Goal: Information Seeking & Learning: Learn about a topic

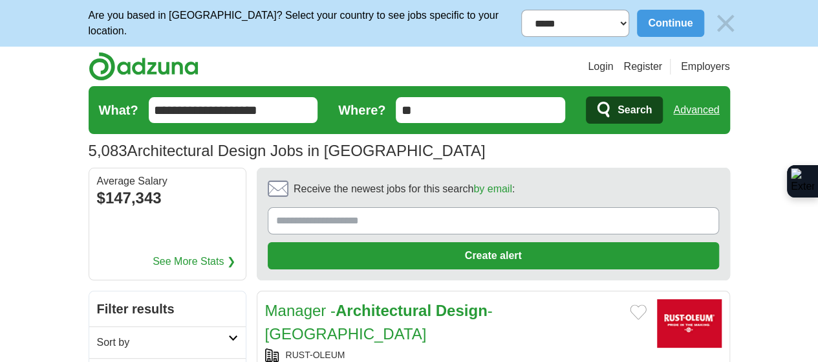
click at [663, 112] on button "Search" at bounding box center [624, 109] width 77 height 27
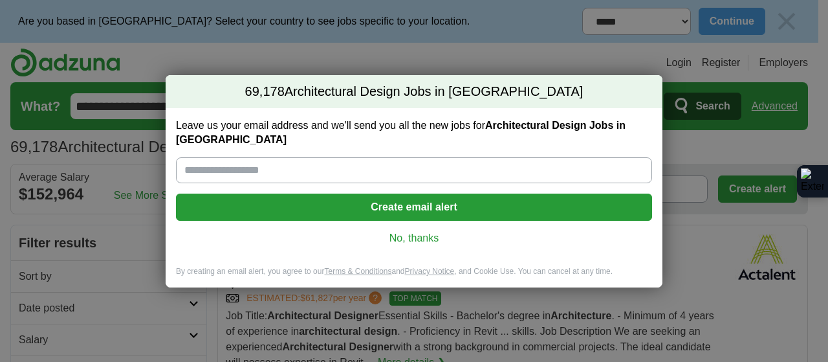
click at [708, 178] on div "69,178 Architectural Design Jobs in US Leave us your email address and we'll se…" at bounding box center [414, 181] width 828 height 362
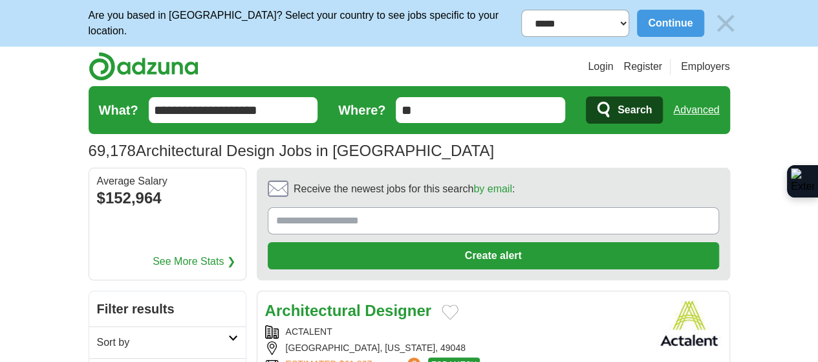
click at [234, 104] on input "**********" at bounding box center [234, 110] width 170 height 26
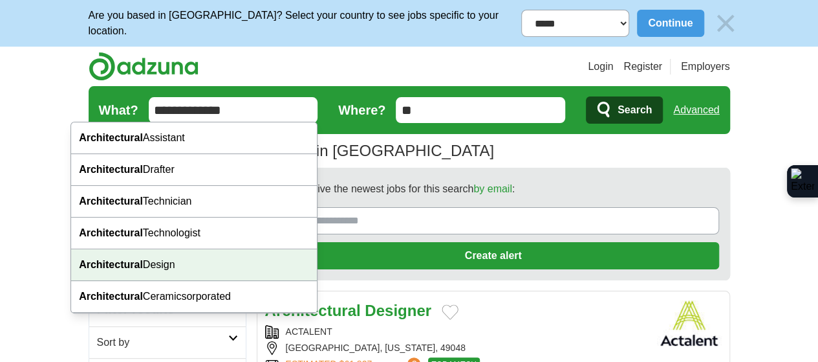
click at [166, 272] on div "Architectural Design" at bounding box center [194, 265] width 246 height 32
type input "**********"
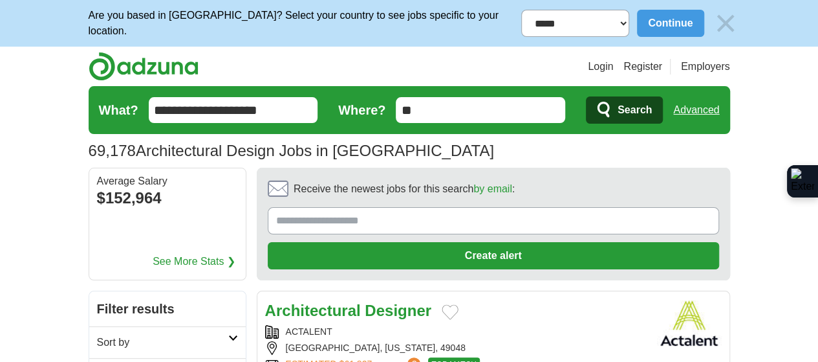
click at [652, 113] on span "Search" at bounding box center [635, 110] width 34 height 26
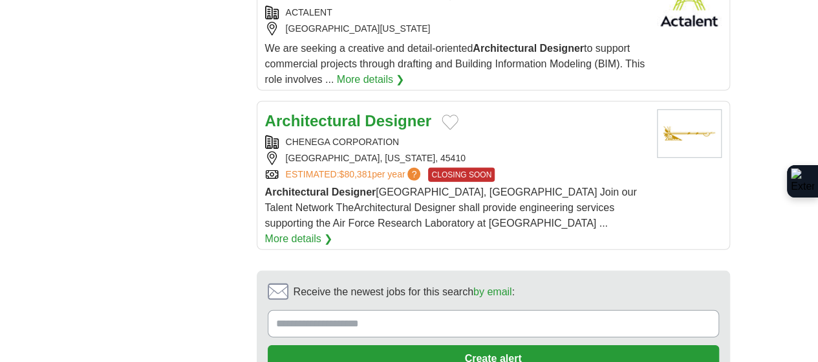
scroll to position [1830, 0]
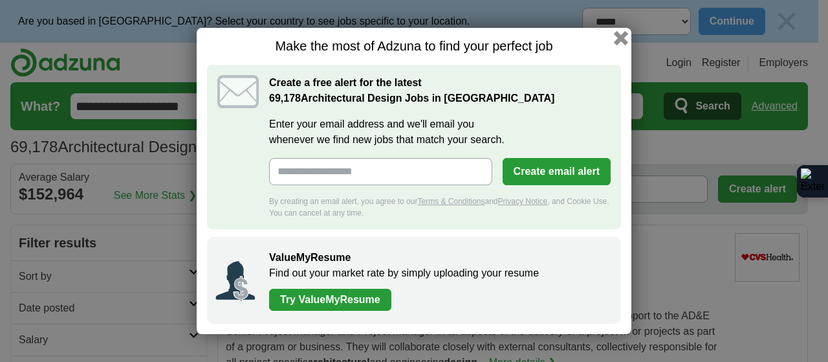
click at [617, 39] on button "button" at bounding box center [621, 38] width 14 height 14
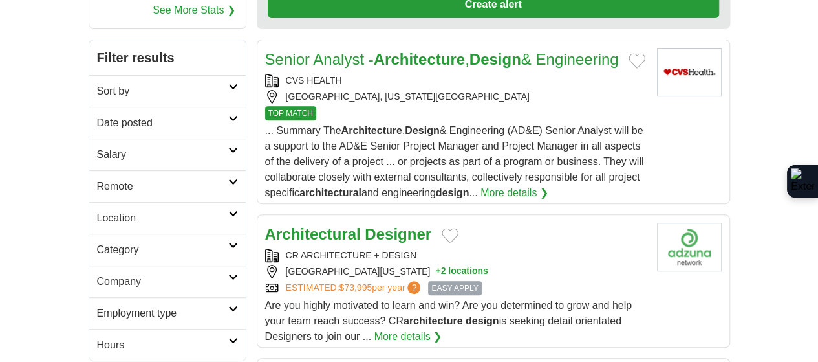
click at [365, 225] on strong "Designer" at bounding box center [398, 233] width 67 height 17
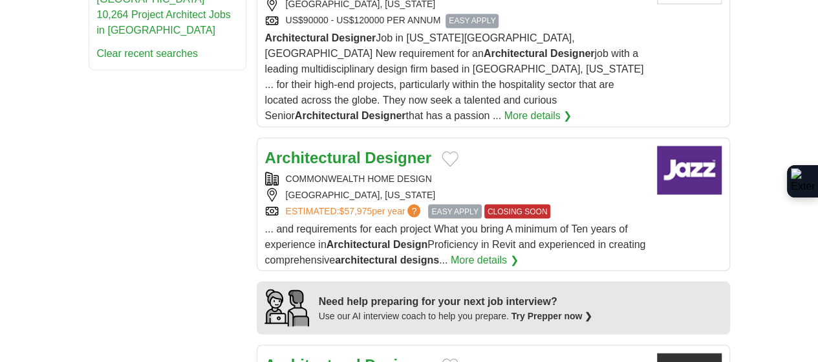
scroll to position [1066, 0]
click at [365, 355] on strong "Designer" at bounding box center [398, 363] width 67 height 17
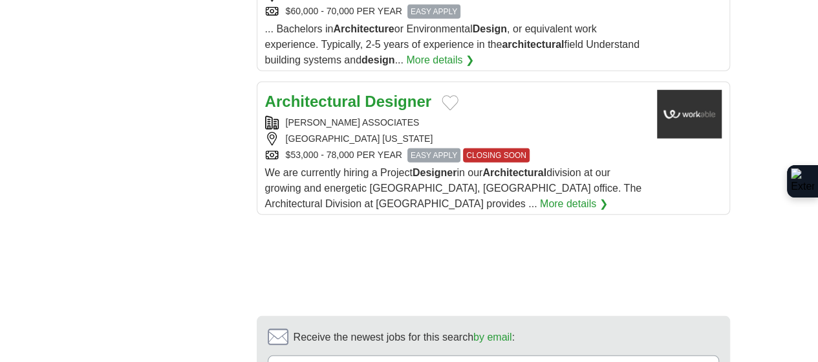
scroll to position [1791, 0]
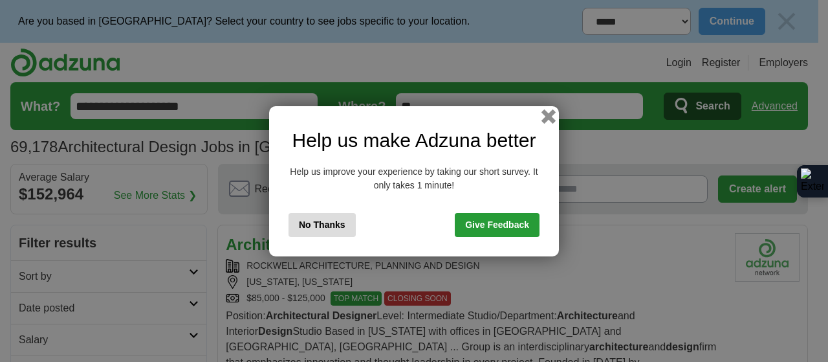
click at [543, 115] on button "button" at bounding box center [549, 116] width 14 height 14
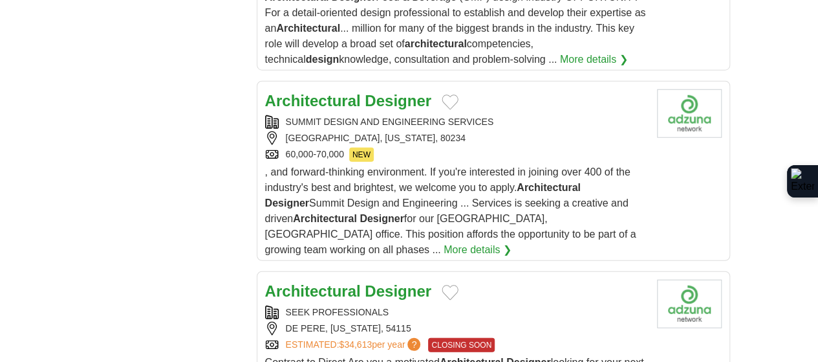
scroll to position [1778, 0]
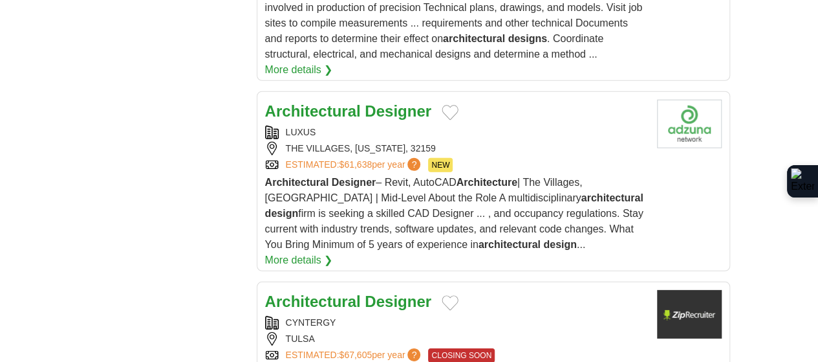
scroll to position [1937, 0]
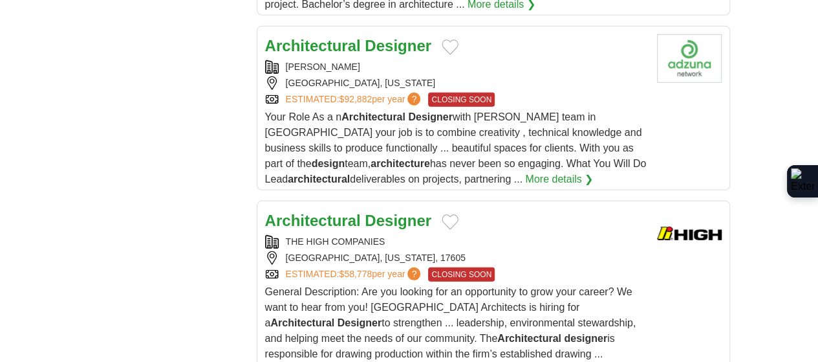
scroll to position [1811, 0]
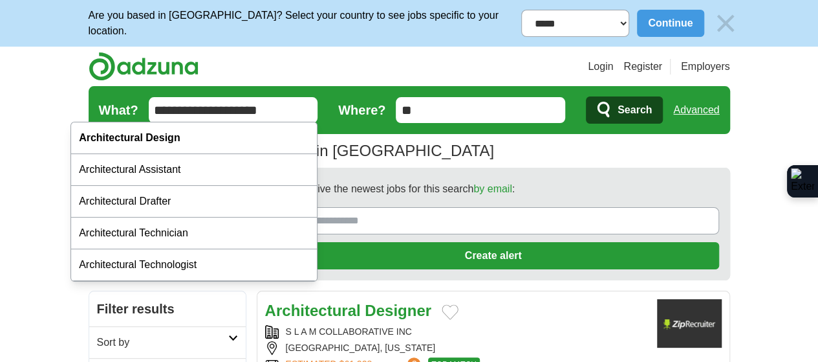
click at [192, 115] on input "**********" at bounding box center [234, 110] width 170 height 26
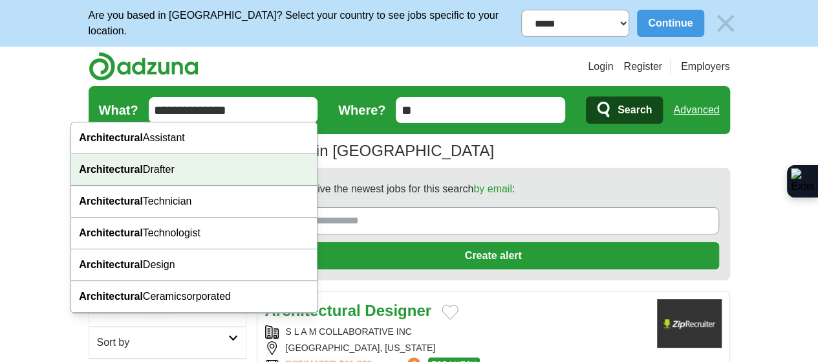
click at [175, 168] on div "Architectural Drafter" at bounding box center [194, 170] width 246 height 32
type input "**********"
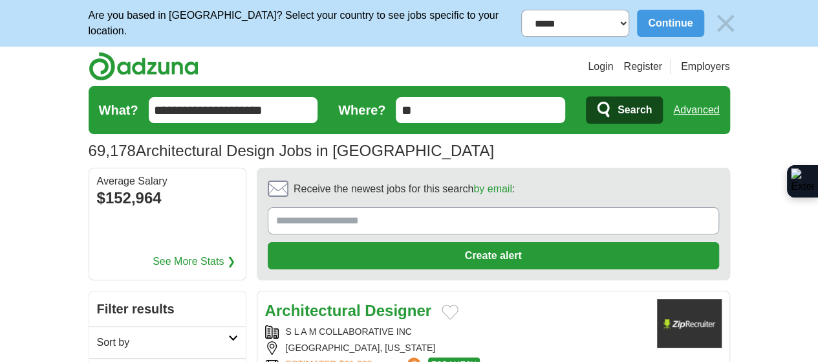
click at [613, 101] on icon "submit" at bounding box center [605, 110] width 16 height 18
click at [613, 108] on icon "submit" at bounding box center [605, 110] width 16 height 18
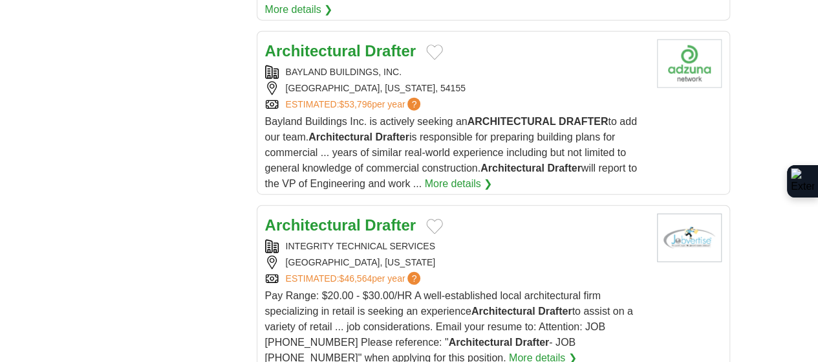
scroll to position [1747, 0]
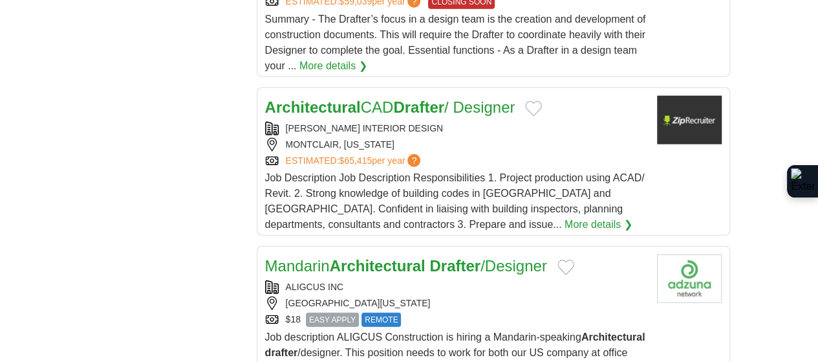
scroll to position [1682, 0]
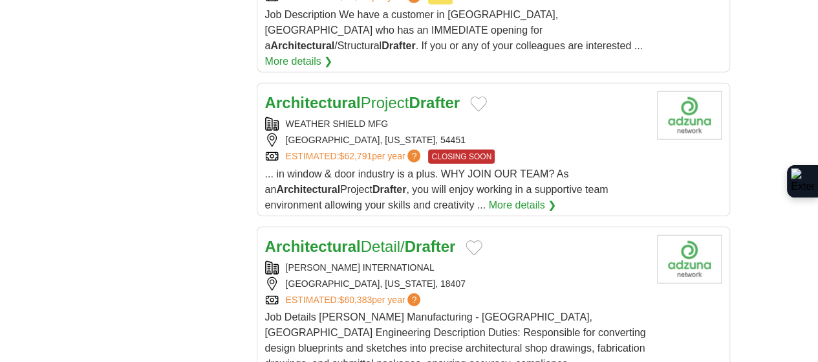
scroll to position [1682, 0]
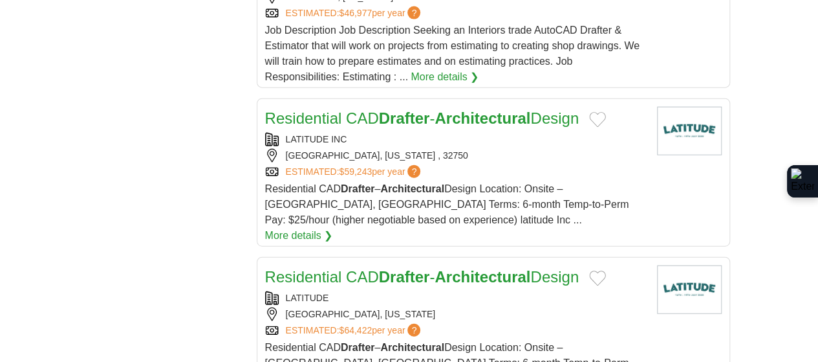
scroll to position [1553, 0]
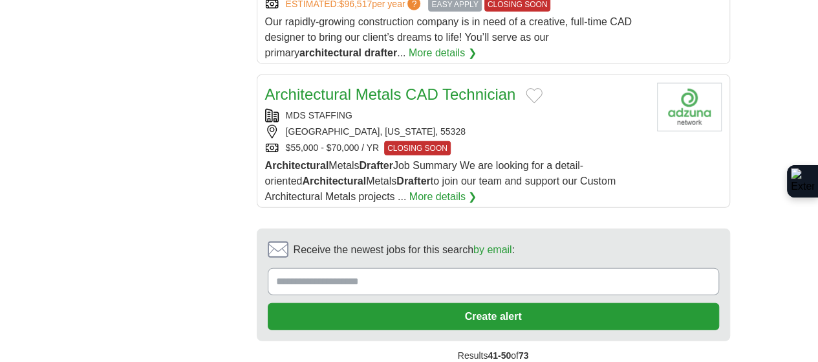
scroll to position [1674, 0]
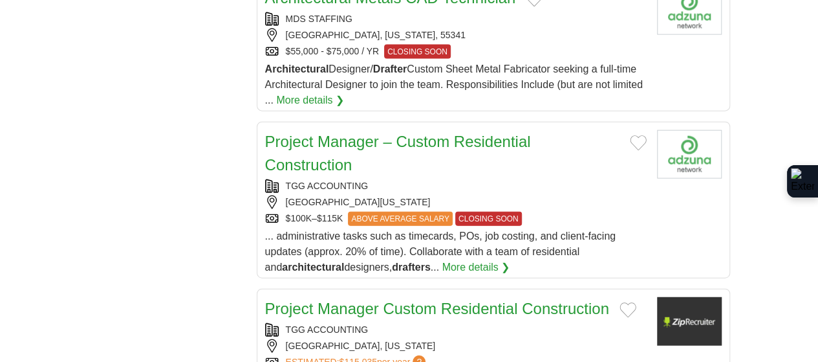
scroll to position [1490, 0]
